Goal: Check status: Check status

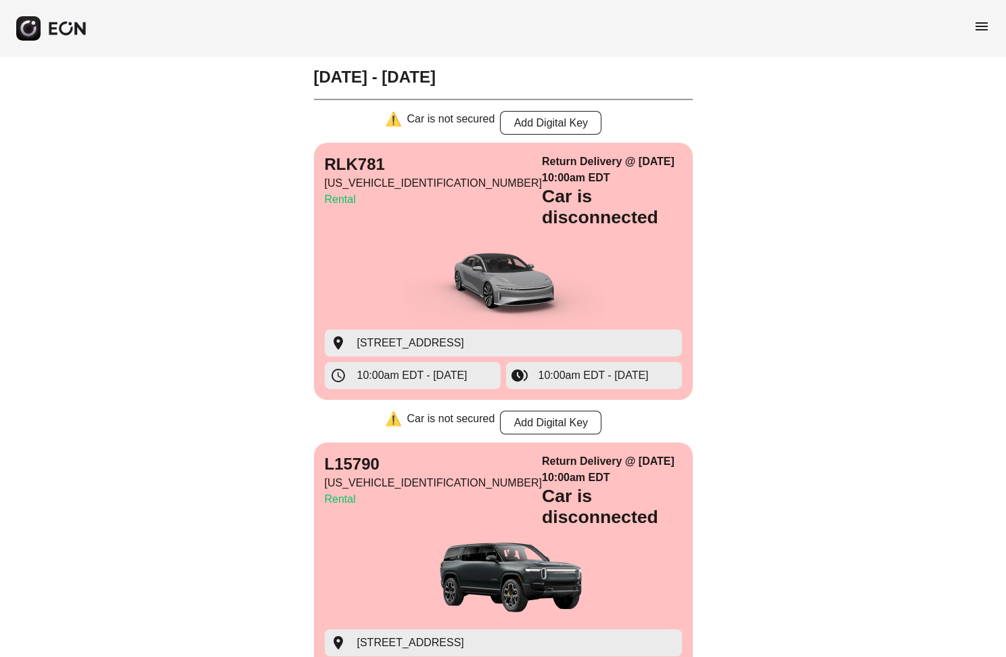
scroll to position [7329, 0]
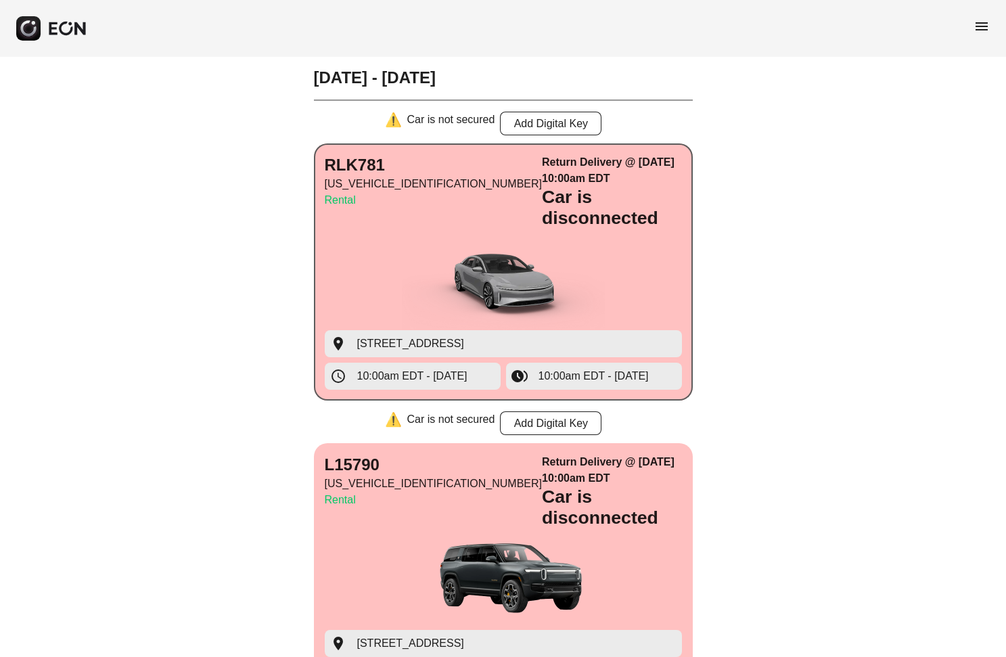
click at [455, 229] on img "button" at bounding box center [503, 279] width 203 height 101
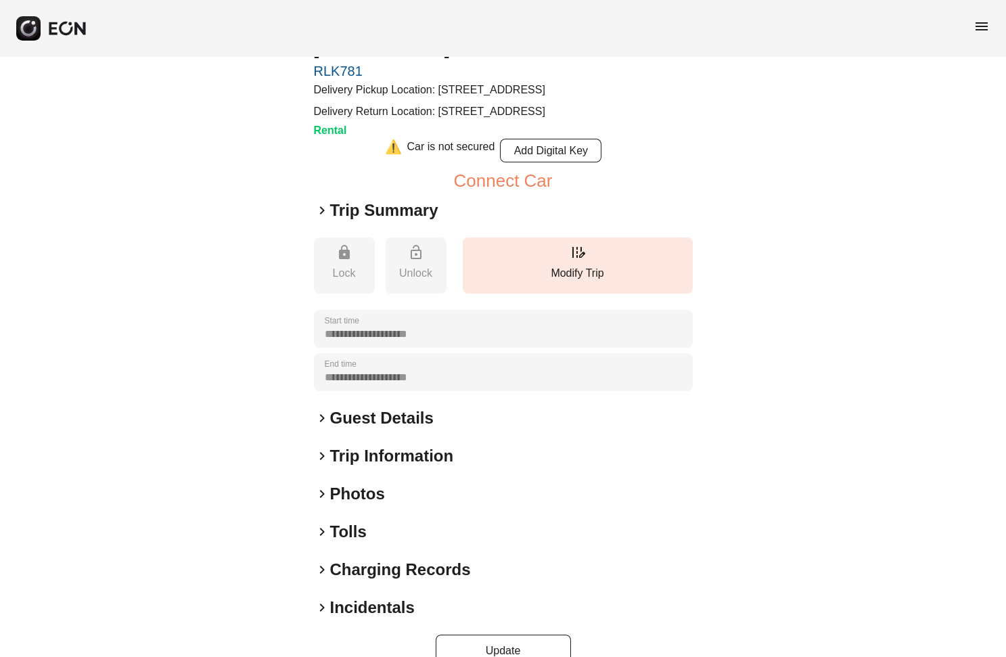
scroll to position [125, 0]
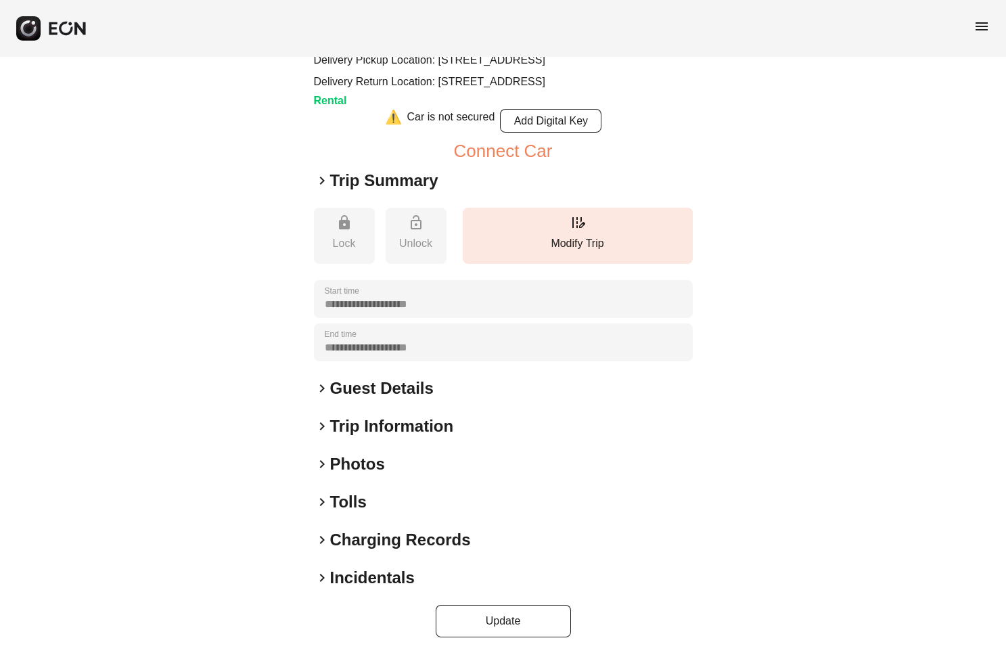
click at [333, 390] on h2 "Guest Details" at bounding box center [382, 389] width 104 height 22
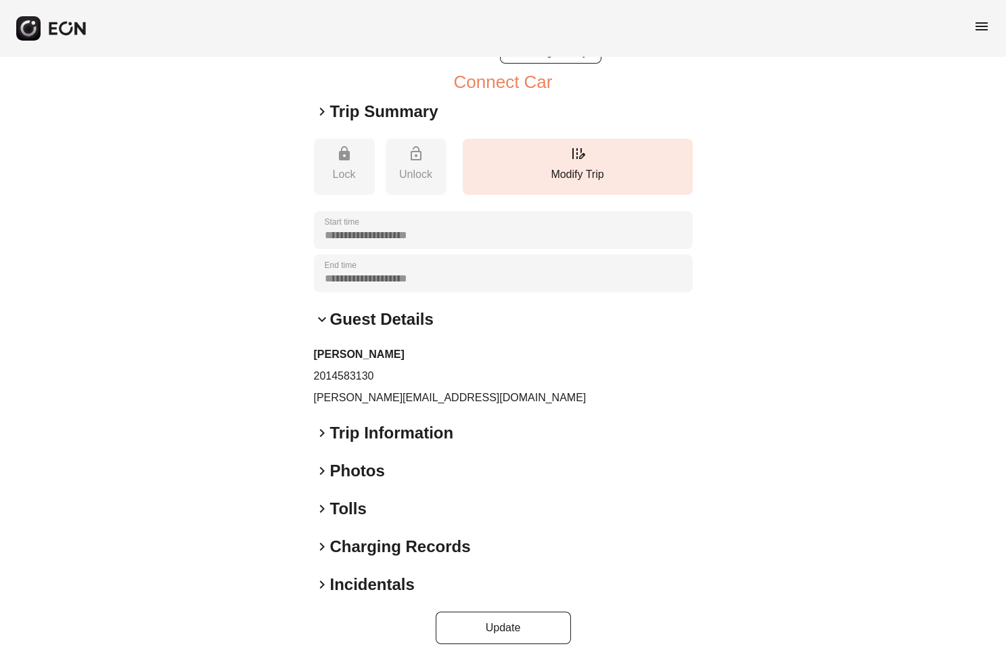
scroll to position [200, 0]
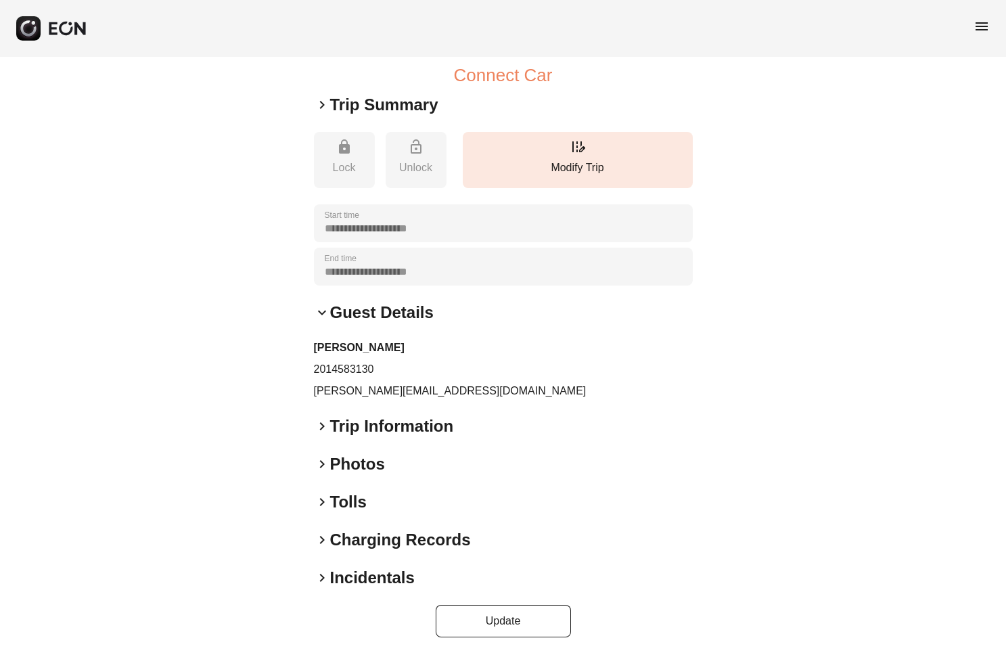
click at [319, 426] on span "keyboard_arrow_right" at bounding box center [322, 426] width 16 height 16
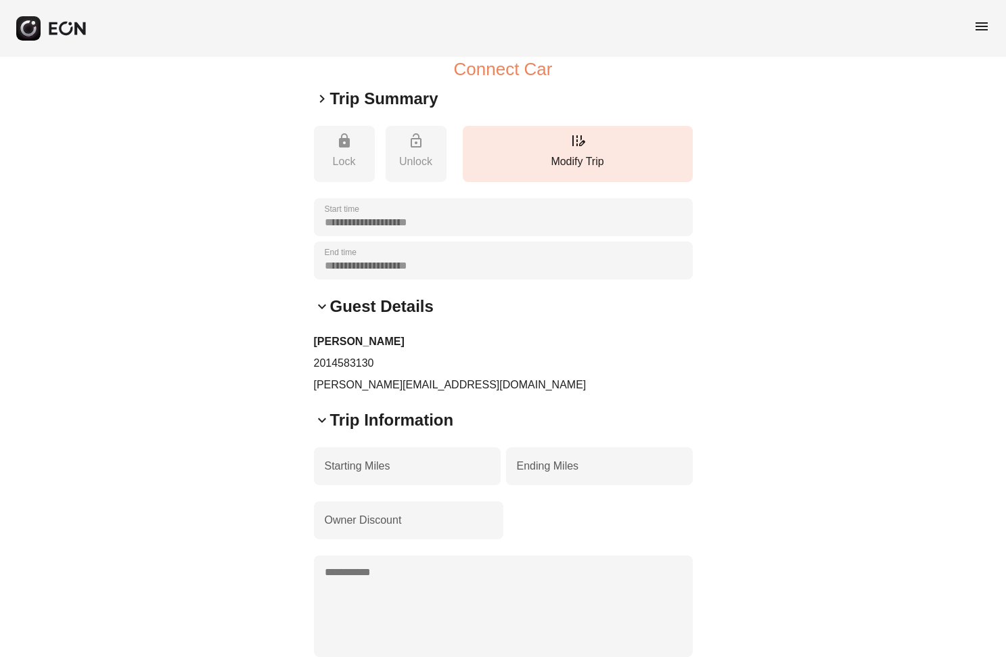
click at [241, 390] on div "**********" at bounding box center [503, 380] width 1006 height 993
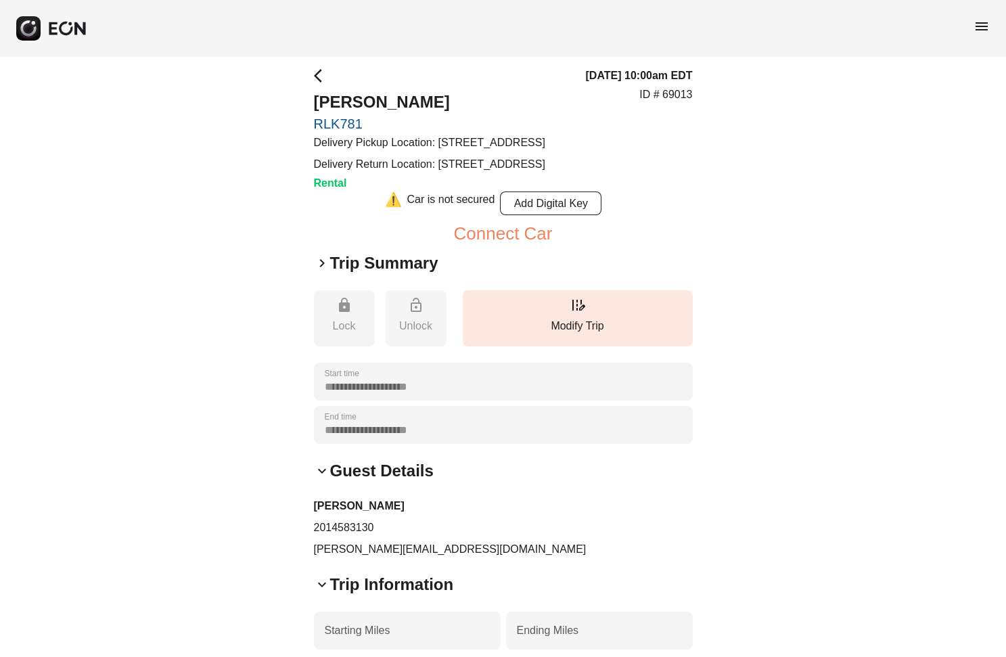
scroll to position [0, 0]
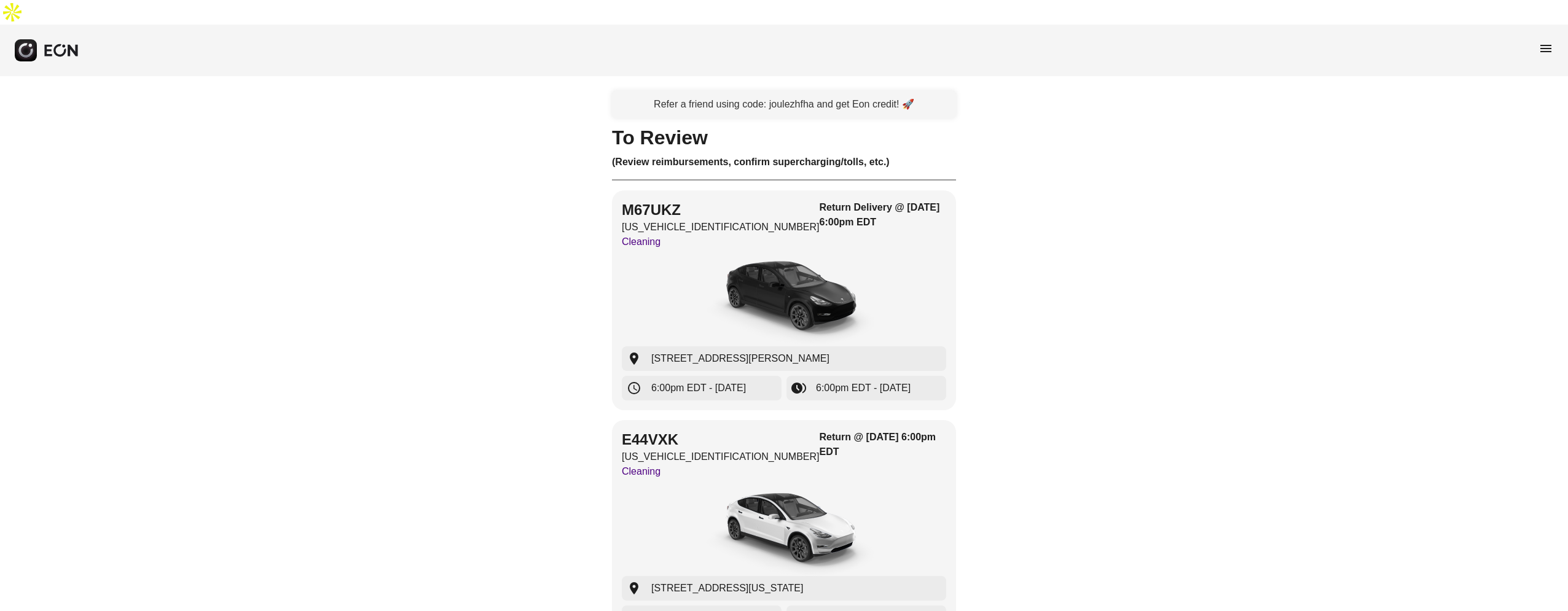
click at [1545, 41] on span "menu" at bounding box center [1545, 48] width 15 height 15
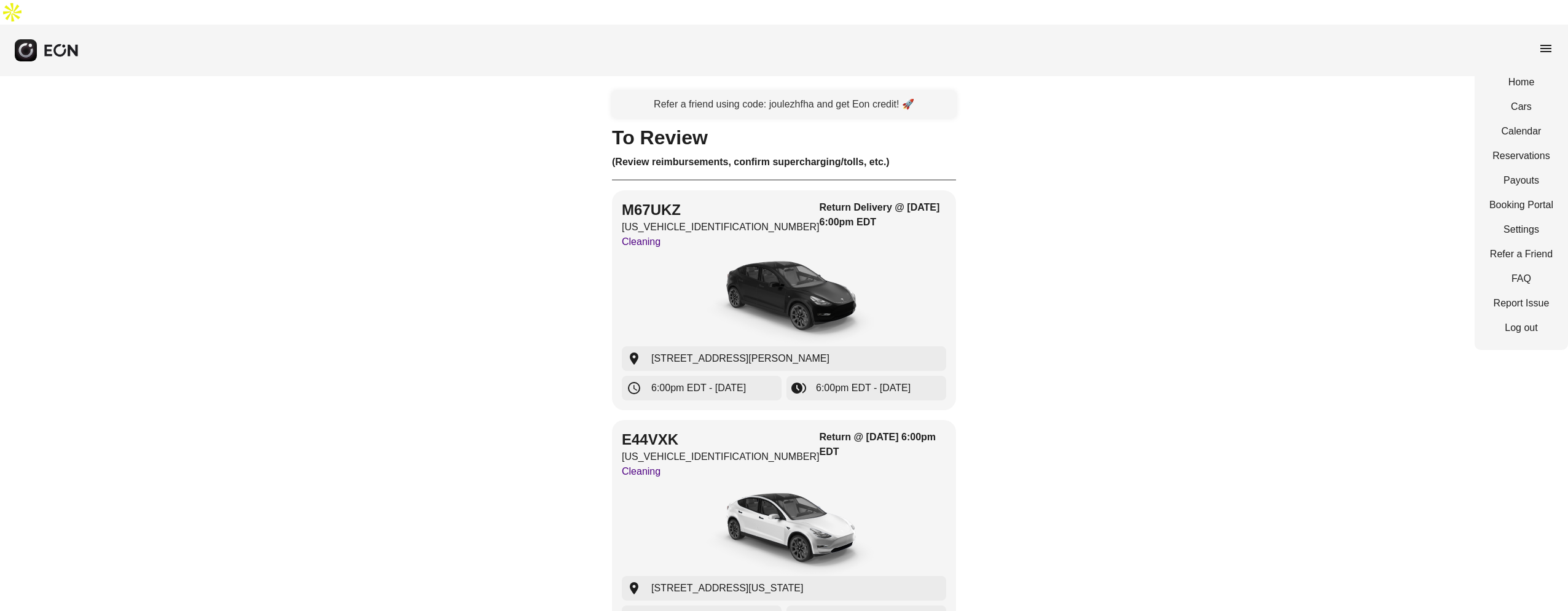
click at [1540, 41] on span "menu" at bounding box center [1545, 48] width 15 height 15
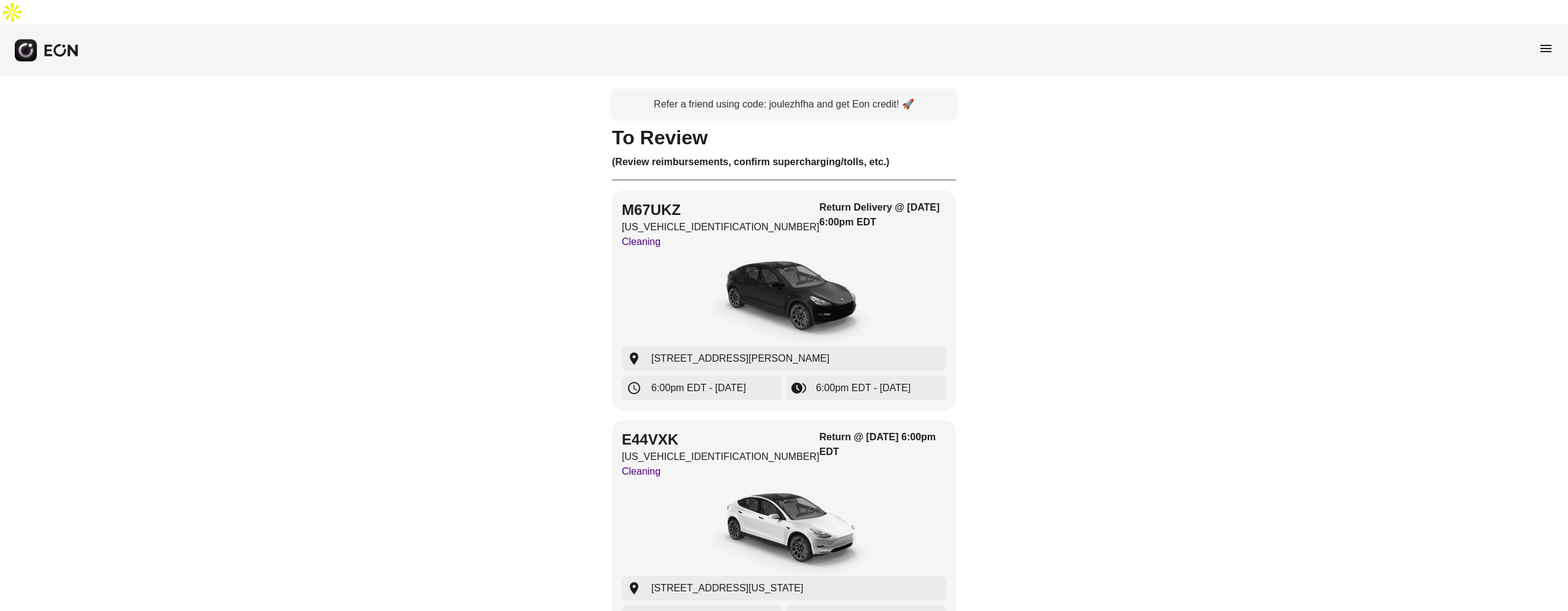
click at [1540, 41] on span "menu" at bounding box center [1545, 48] width 15 height 15
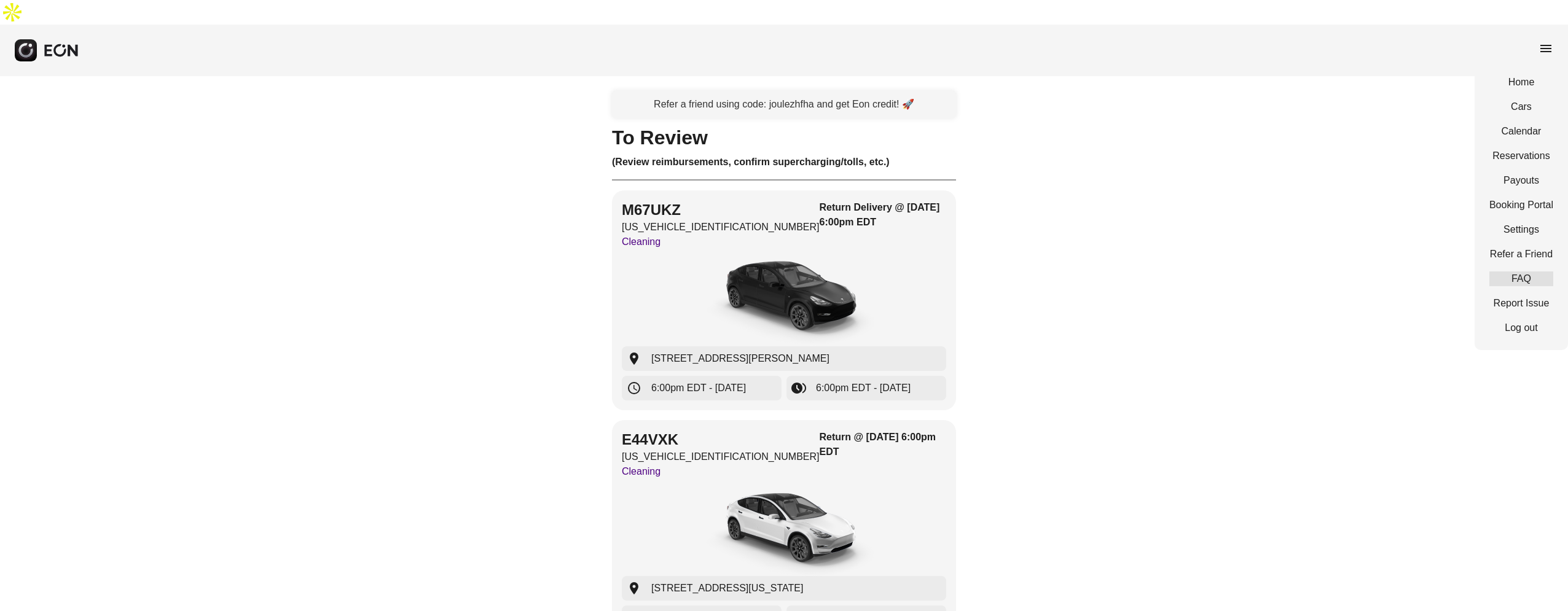
click at [1512, 271] on link "FAQ" at bounding box center [1521, 279] width 64 height 15
click at [1509, 124] on link "Calendar" at bounding box center [1521, 132] width 64 height 15
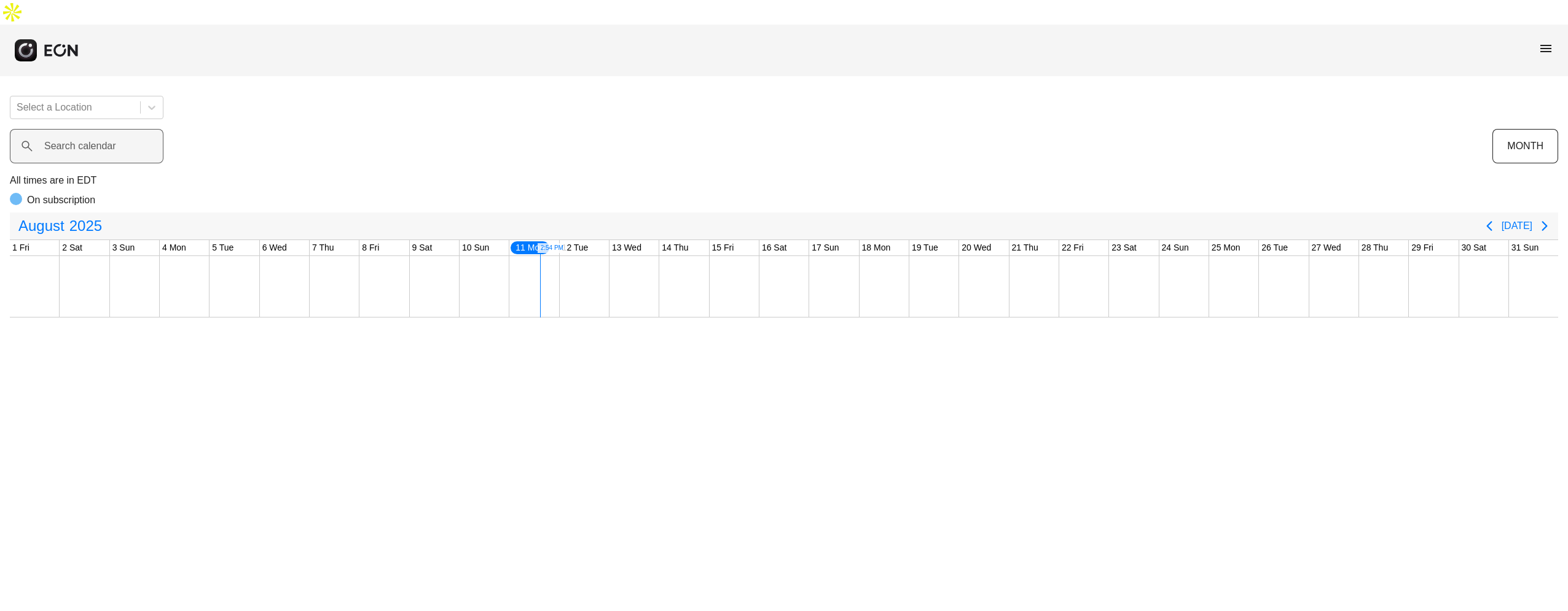
click at [86, 139] on label "Search calendar" at bounding box center [80, 146] width 72 height 15
click at [86, 129] on calendar "Search calendar" at bounding box center [86, 146] width 153 height 34
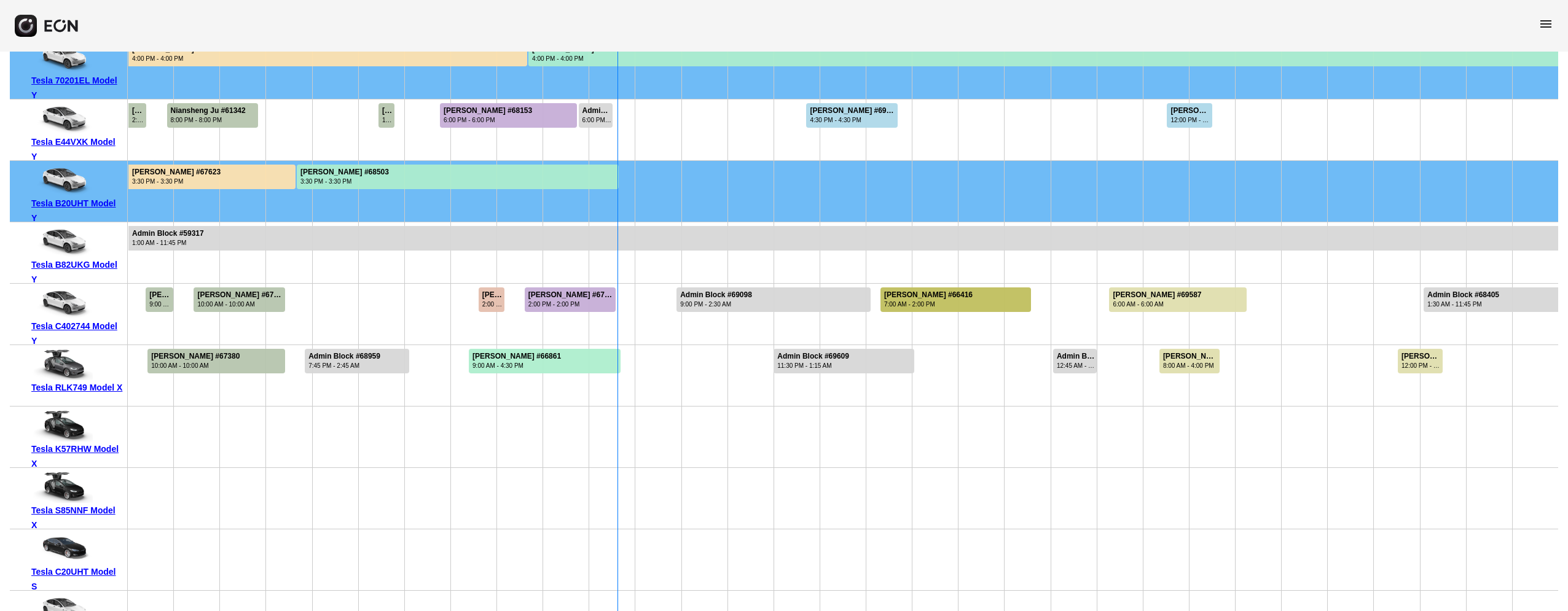
scroll to position [3565, 0]
click at [851, 350] on div "Admin Block #69609 11:30 PM - 1:15 AM" at bounding box center [814, 361] width 78 height 25
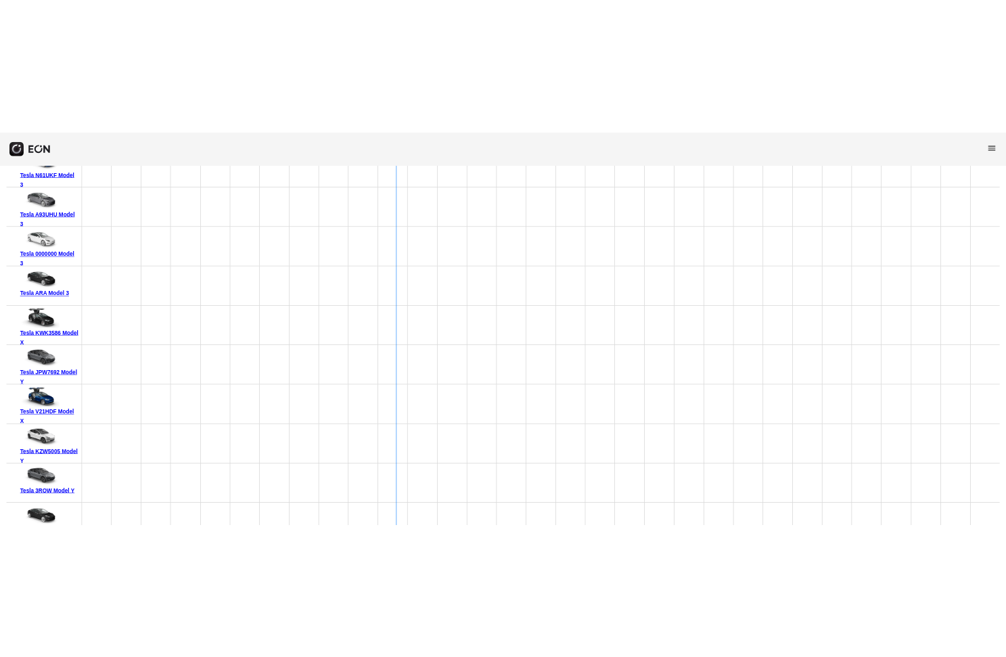
scroll to position [5699, 0]
